Goal: Task Accomplishment & Management: Use online tool/utility

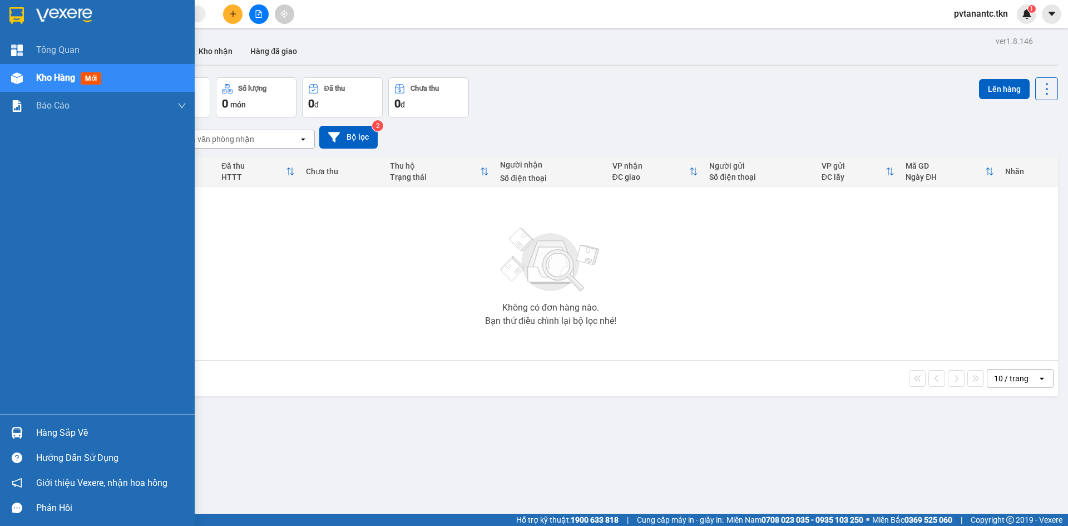
click at [58, 430] on div "Hàng sắp về" at bounding box center [111, 433] width 150 height 17
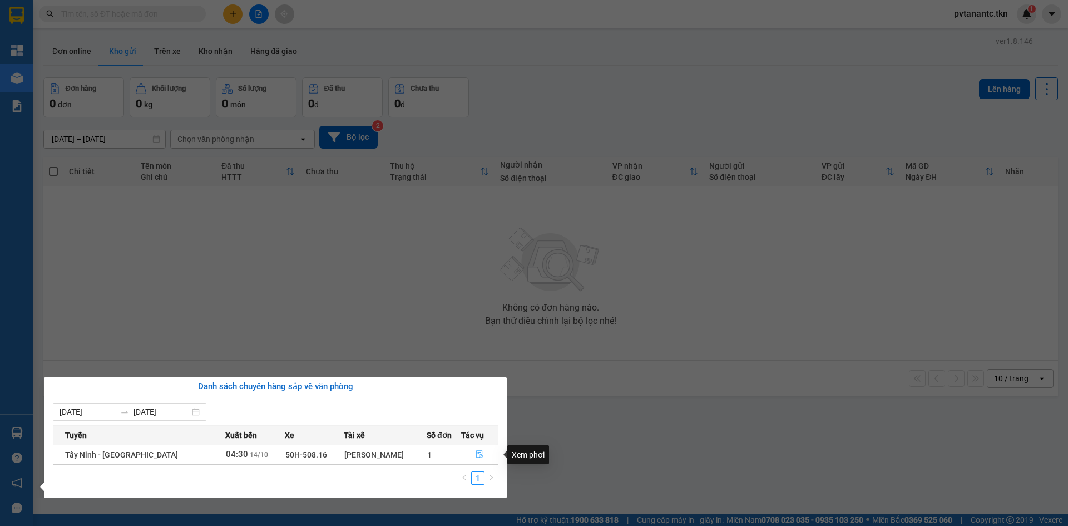
click at [477, 452] on icon "file-done" at bounding box center [480, 455] width 7 height 8
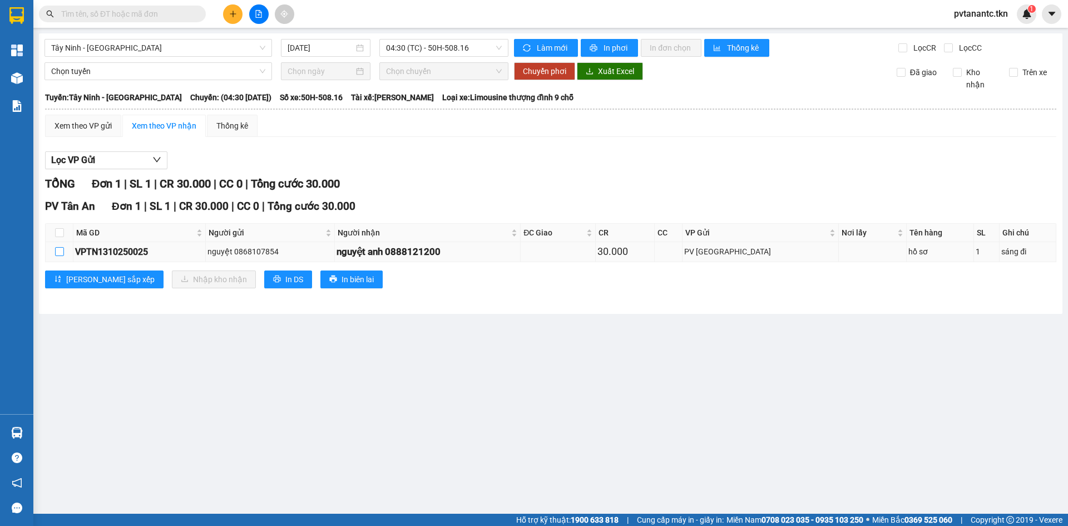
click at [57, 254] on input "checkbox" at bounding box center [59, 251] width 9 height 9
checkbox input "true"
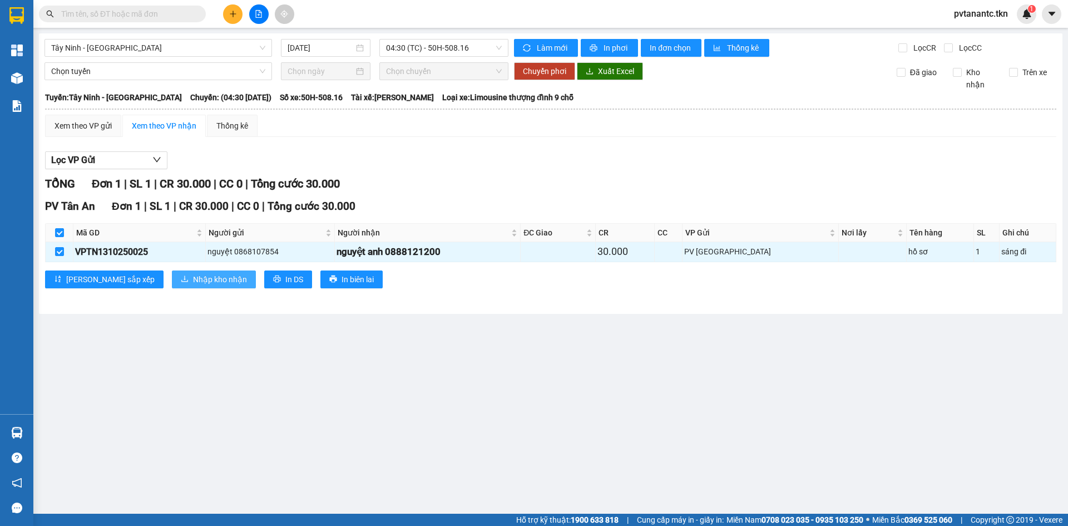
click at [193, 280] on span "Nhập kho nhận" at bounding box center [220, 279] width 54 height 12
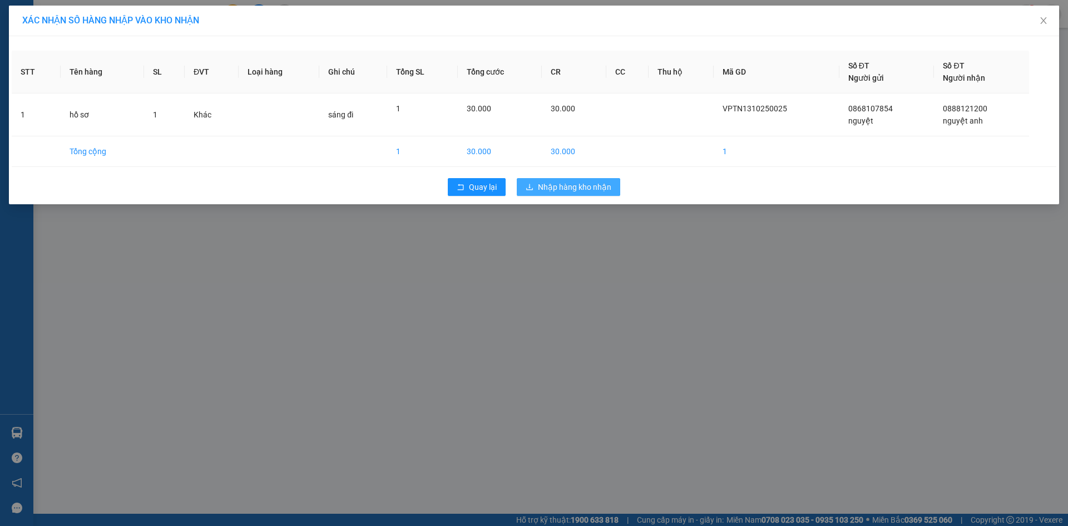
click at [575, 189] on span "Nhập hàng kho nhận" at bounding box center [574, 187] width 73 height 12
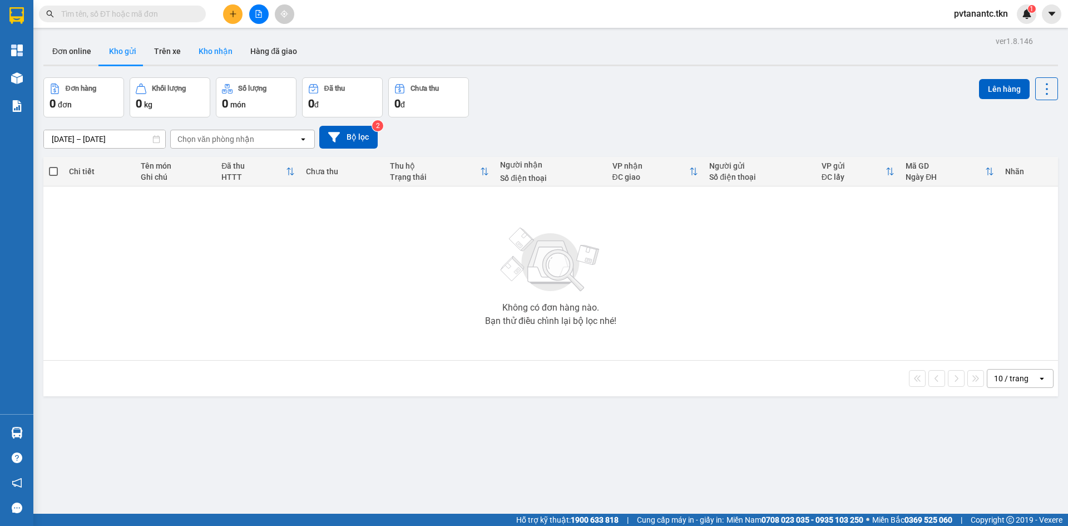
click at [211, 49] on button "Kho nhận" at bounding box center [216, 51] width 52 height 27
